Goal: Task Accomplishment & Management: Manage account settings

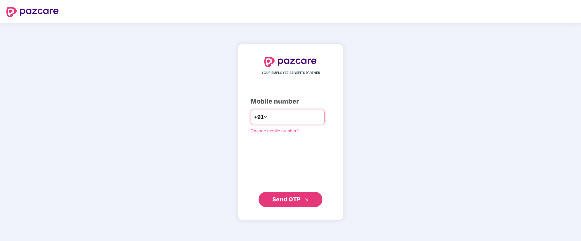
click at [270, 116] on input "number" at bounding box center [295, 117] width 52 height 10
type input "*"
type input "**********"
click at [284, 198] on span "Send OTP" at bounding box center [287, 199] width 28 height 7
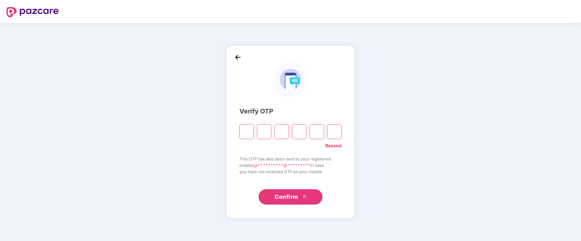
type input "*"
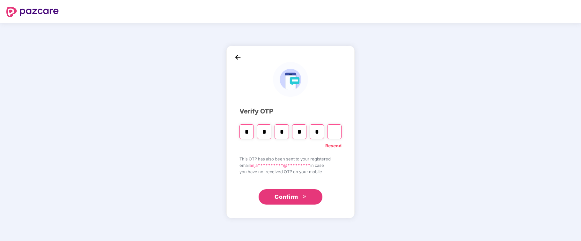
type input "*"
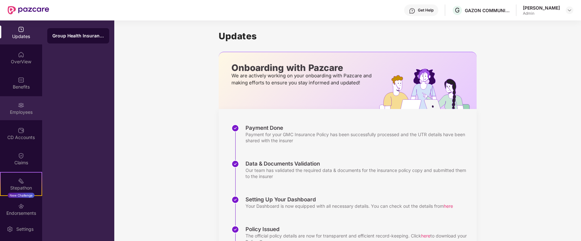
click at [16, 107] on div "Employees" at bounding box center [21, 108] width 42 height 24
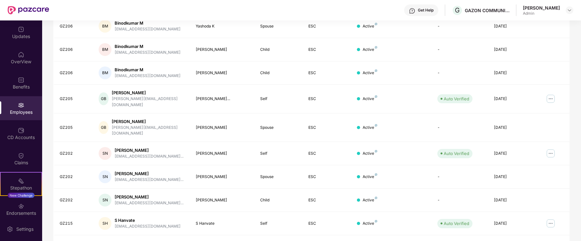
scroll to position [153, 0]
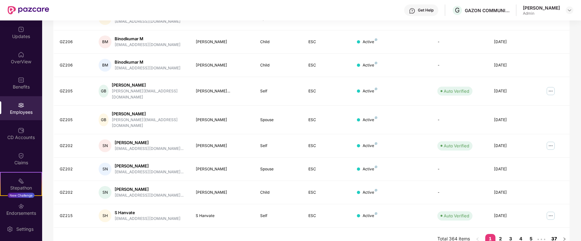
click at [556, 234] on link "37" at bounding box center [554, 239] width 10 height 10
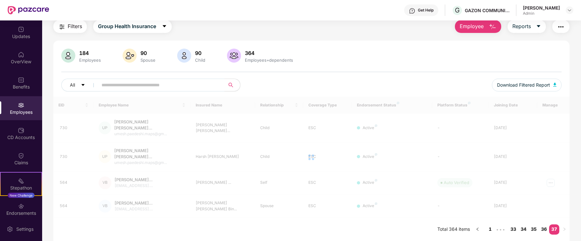
scroll to position [20, 0]
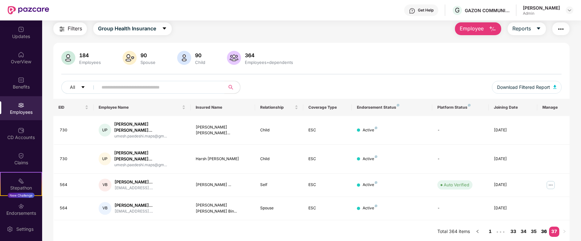
click at [543, 226] on link "36" at bounding box center [544, 231] width 10 height 10
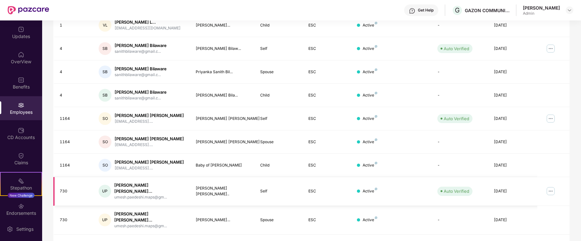
scroll to position [153, 0]
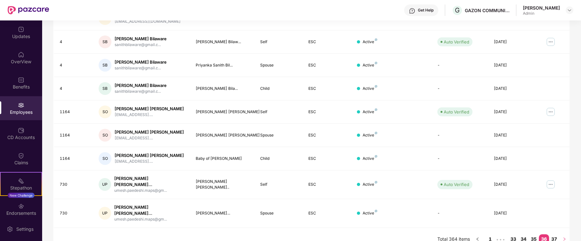
click at [565, 237] on icon "right" at bounding box center [565, 239] width 4 height 4
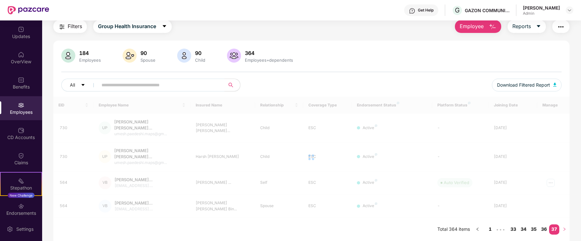
scroll to position [20, 0]
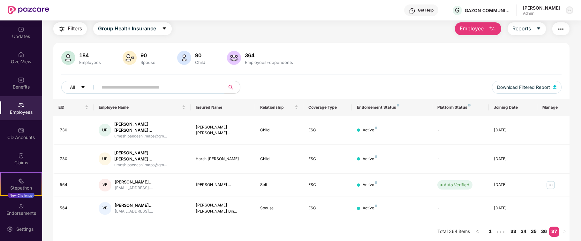
click at [569, 11] on img at bounding box center [569, 10] width 5 height 5
click at [515, 38] on div "Logout" at bounding box center [539, 38] width 83 height 12
